Goal: Information Seeking & Learning: Check status

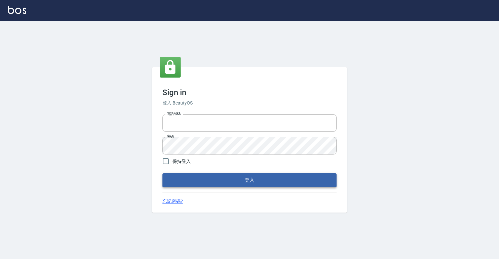
type input "0918176355"
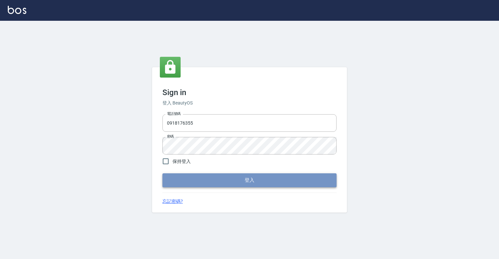
click at [279, 177] on button "登入" at bounding box center [249, 180] width 174 height 14
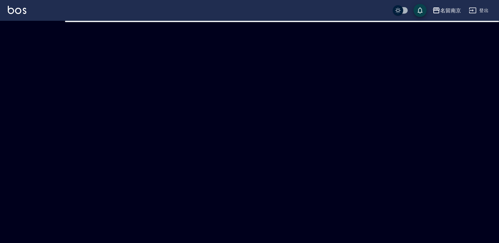
checkbox input "true"
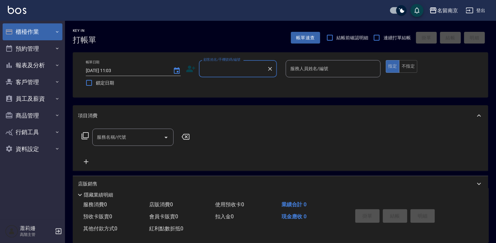
click at [28, 34] on button "櫃檯作業" at bounding box center [33, 31] width 60 height 17
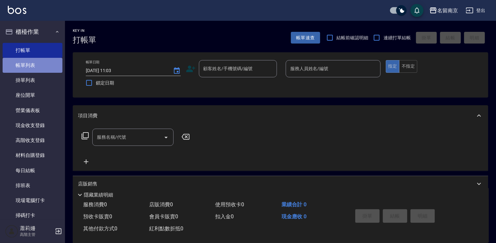
click at [43, 63] on link "帳單列表" at bounding box center [33, 65] width 60 height 15
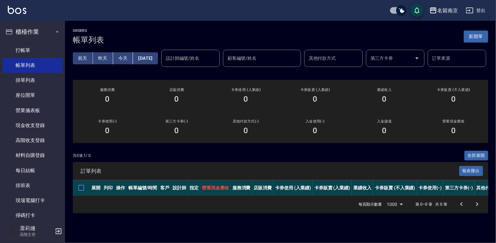
click at [157, 61] on button "[DATE]" at bounding box center [145, 58] width 25 height 12
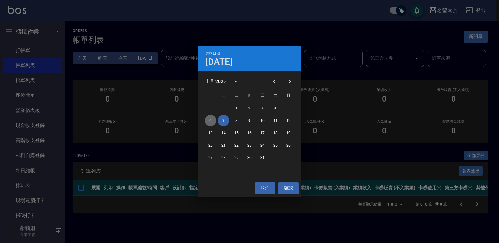
click at [213, 117] on button "6" at bounding box center [211, 121] width 12 height 12
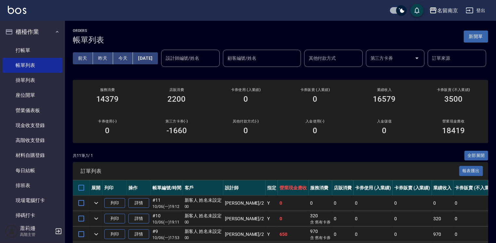
scroll to position [97, 0]
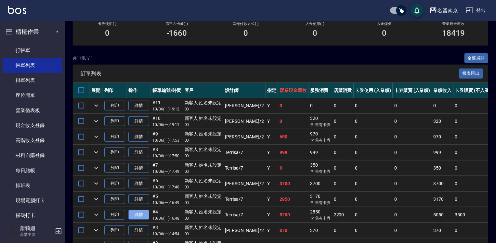
click at [148, 220] on link "詳情" at bounding box center [138, 215] width 21 height 10
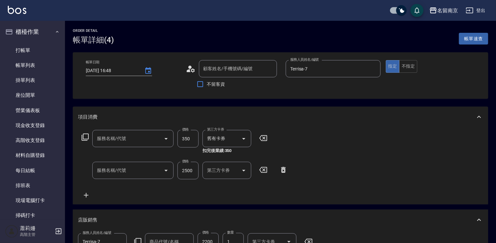
type input "[DATE] 16:48"
type input "Terrisa-7"
type input "新客人 姓名未設定/00/null"
type input "洗髮卡使用350(223)"
type input "染髮(1500)(501)"
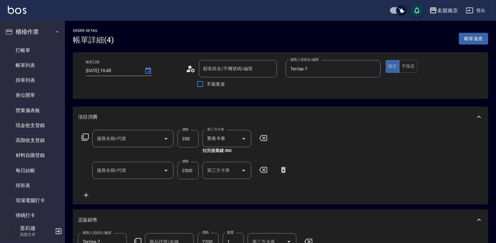
type input "海藻外泌體洗髮精"
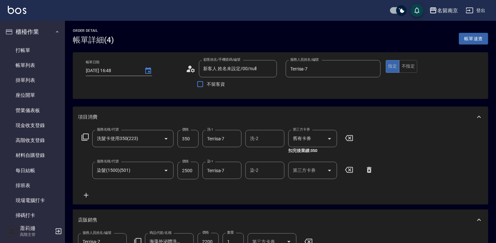
scroll to position [97, 0]
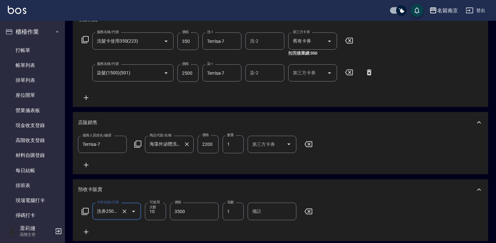
click at [176, 139] on input "海藻外泌體洗髮精" at bounding box center [164, 144] width 33 height 11
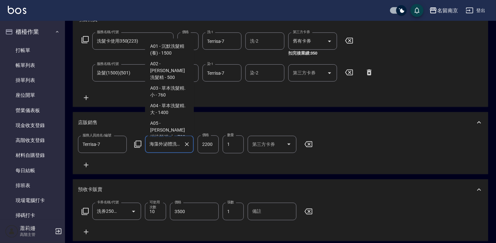
scroll to position [320, 0]
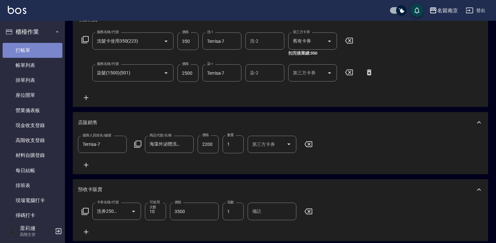
click at [38, 46] on link "打帳單" at bounding box center [33, 50] width 60 height 15
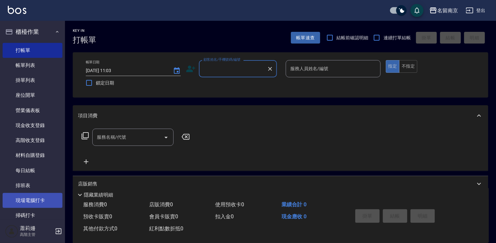
scroll to position [130, 0]
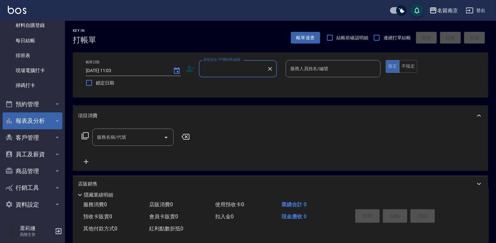
click at [33, 119] on button "報表及分析" at bounding box center [33, 120] width 60 height 17
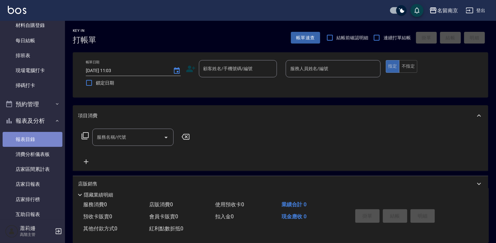
click at [43, 138] on link "報表目錄" at bounding box center [33, 139] width 60 height 15
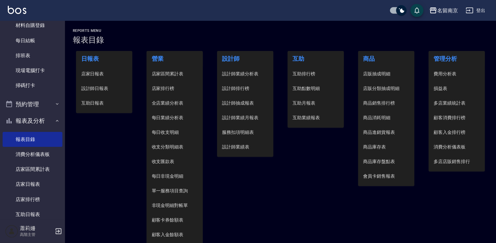
click at [97, 87] on span "設計師日報表" at bounding box center [104, 88] width 46 height 7
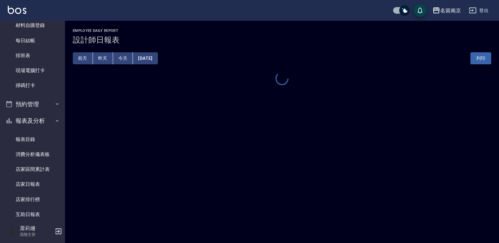
click at [157, 57] on button "[DATE]" at bounding box center [145, 58] width 25 height 12
click at [150, 60] on button "[DATE]" at bounding box center [145, 58] width 25 height 12
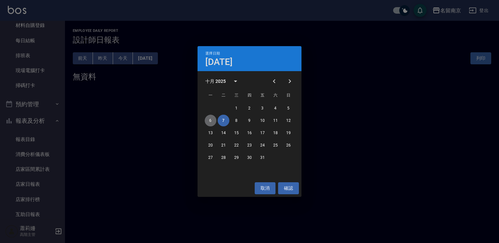
click at [211, 119] on button "6" at bounding box center [211, 121] width 12 height 12
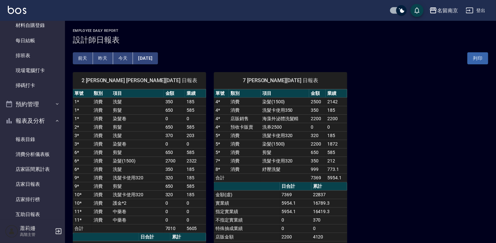
scroll to position [65, 0]
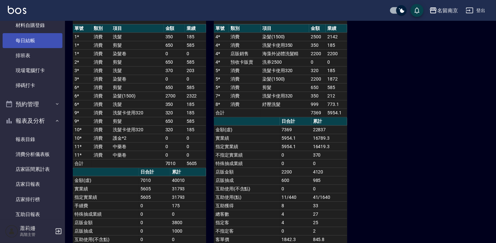
click at [34, 34] on link "每日結帳" at bounding box center [33, 40] width 60 height 15
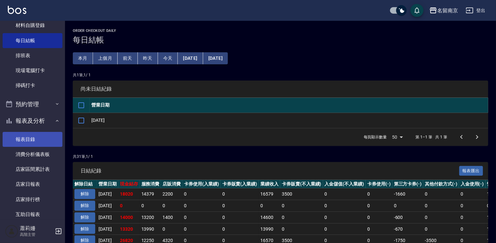
click at [44, 136] on link "報表目錄" at bounding box center [33, 139] width 60 height 15
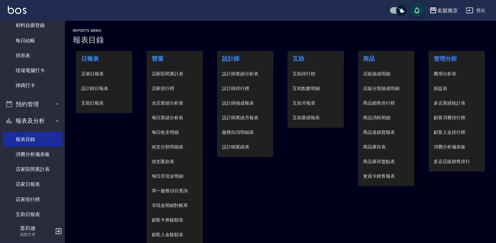
click at [104, 89] on span "設計師日報表" at bounding box center [104, 88] width 46 height 7
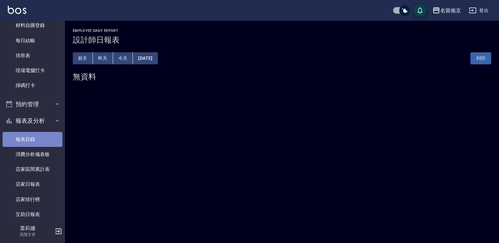
click at [32, 137] on link "報表目錄" at bounding box center [33, 139] width 60 height 15
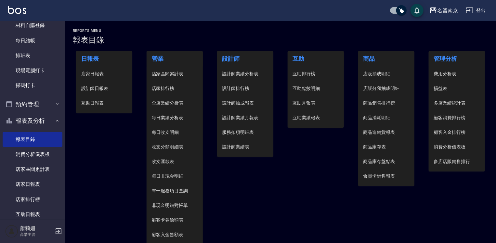
click at [104, 87] on span "設計師日報表" at bounding box center [104, 88] width 46 height 7
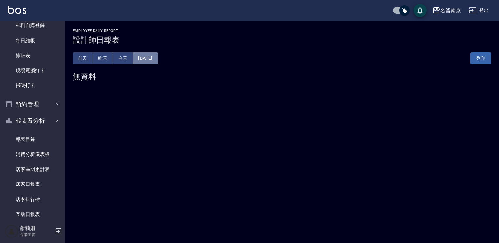
click at [158, 56] on button "[DATE]" at bounding box center [145, 58] width 25 height 12
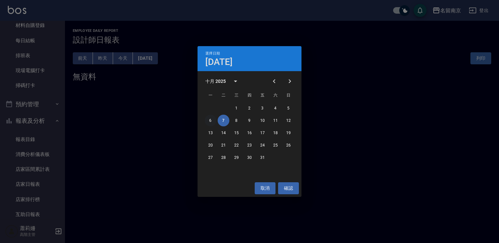
click at [210, 121] on button "6" at bounding box center [211, 121] width 12 height 12
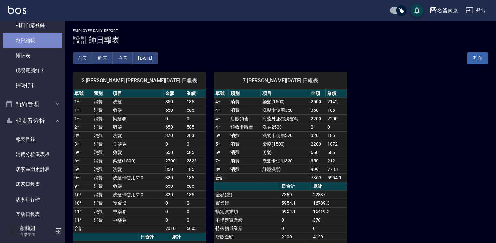
click at [34, 40] on link "每日結帳" at bounding box center [33, 40] width 60 height 15
